Goal: Navigation & Orientation: Go to known website

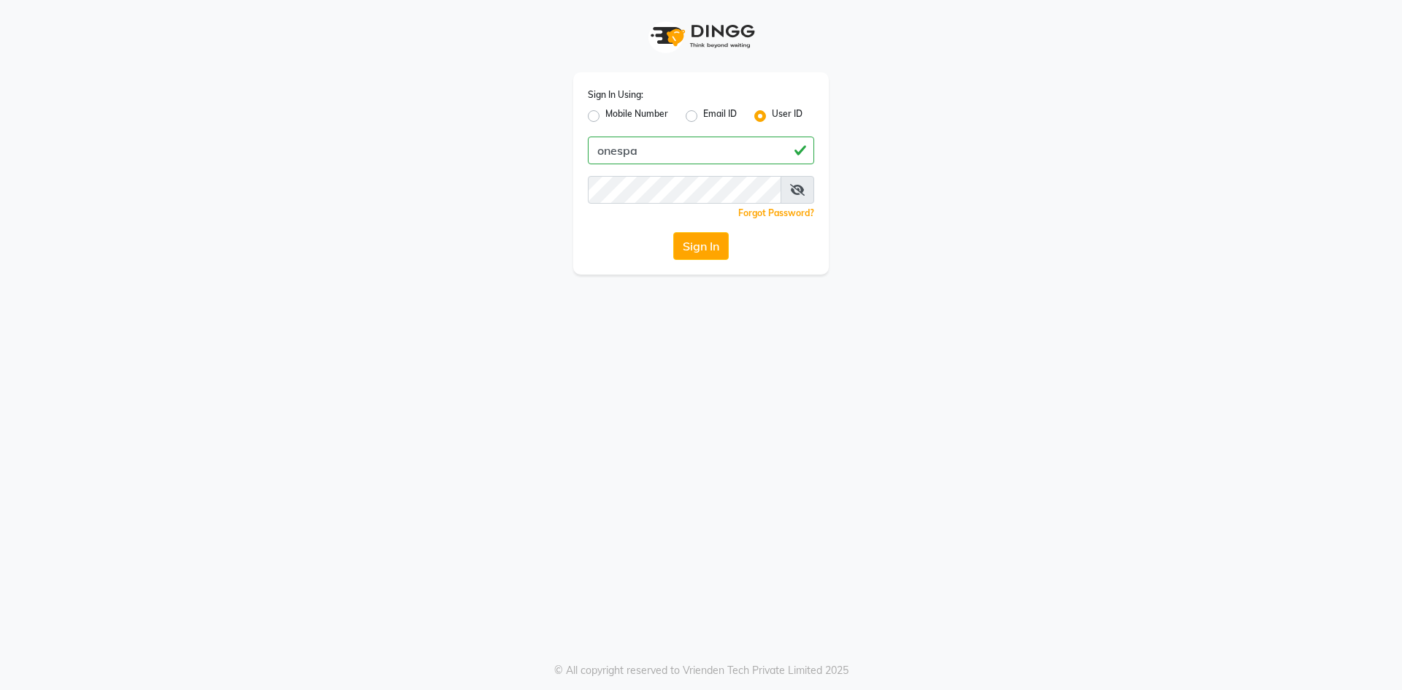
type input "onespa"
drag, startPoint x: 609, startPoint y: 221, endPoint x: 654, endPoint y: 231, distance: 45.6
click at [609, 221] on div "Sign In Using: Mobile Number Email ID User ID onespa Remember me Forgot Passwor…" at bounding box center [701, 173] width 256 height 202
click at [708, 251] on button "Sign In" at bounding box center [701, 246] width 56 height 28
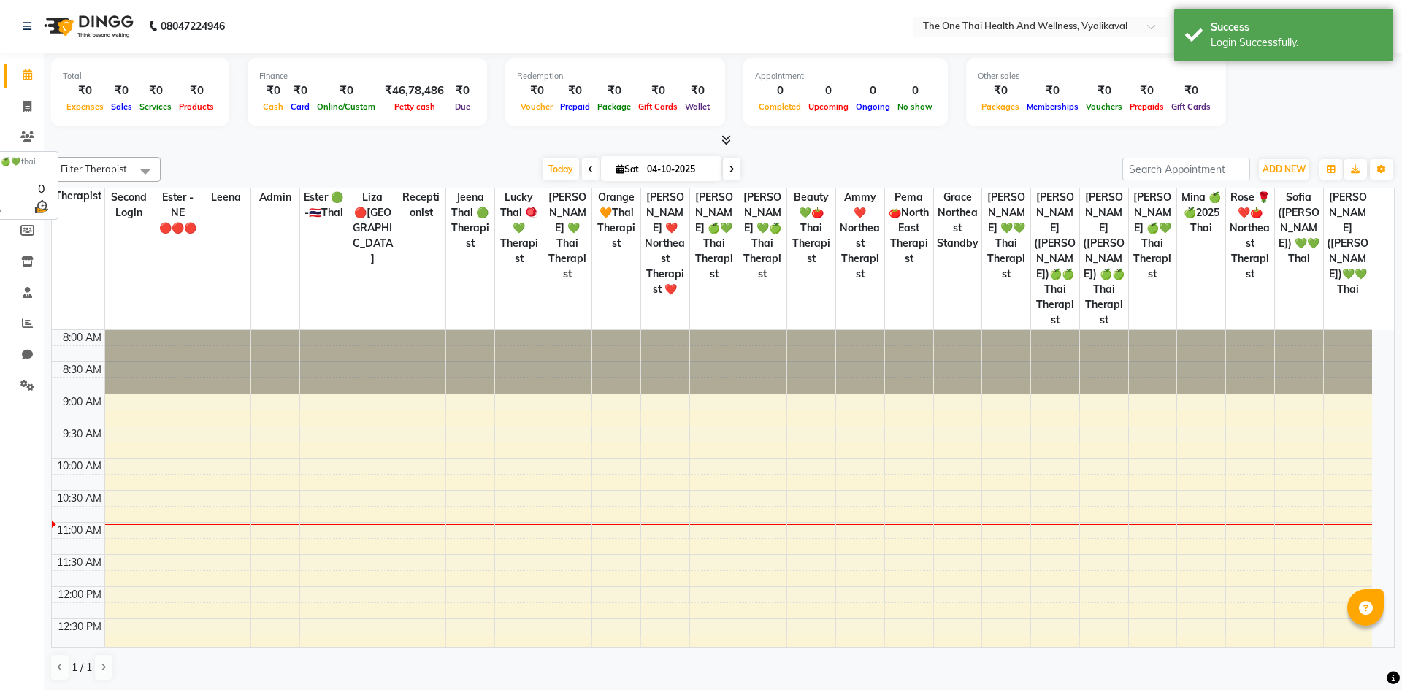
select select "en"
